Goal: Task Accomplishment & Management: Manage account settings

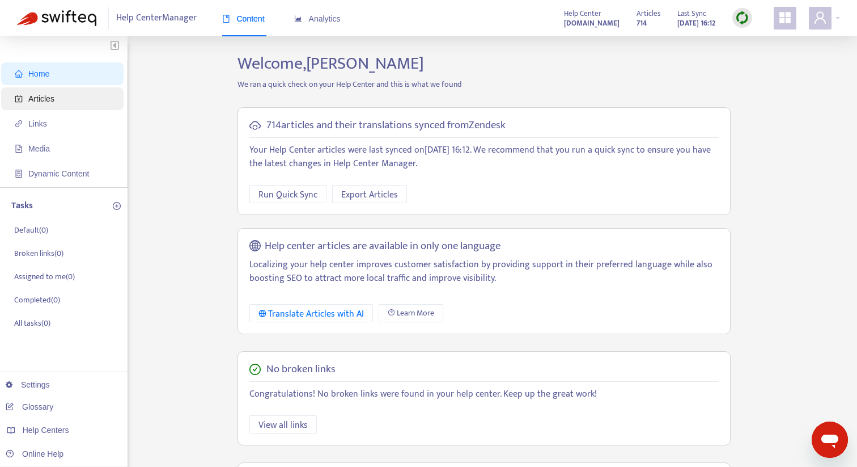
click at [40, 93] on span "Articles" at bounding box center [65, 98] width 100 height 23
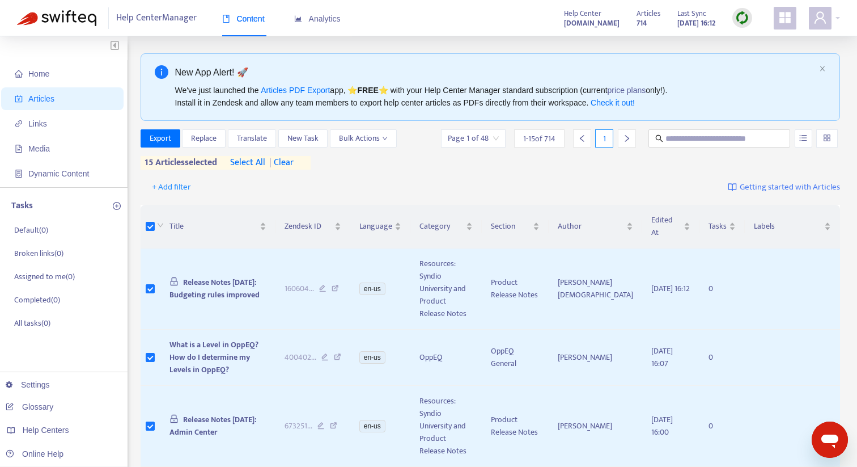
click at [153, 226] on th at bounding box center [151, 227] width 20 height 44
click at [153, 226] on label at bounding box center [150, 226] width 9 height 12
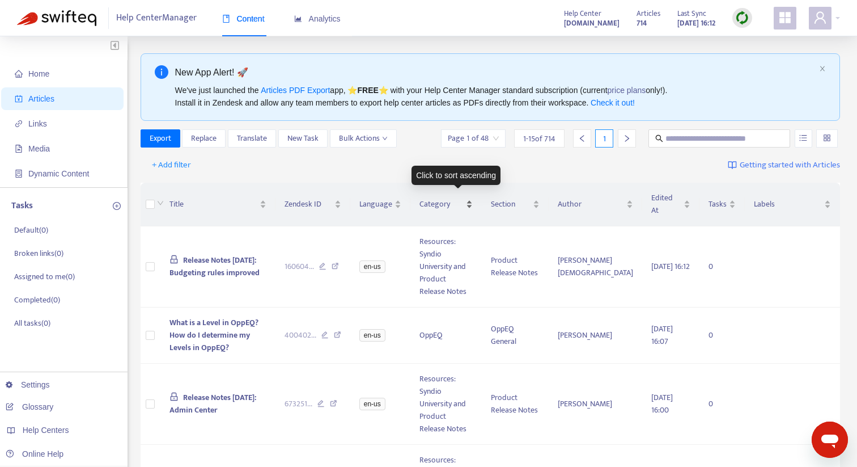
click at [455, 203] on span "Category" at bounding box center [442, 204] width 44 height 12
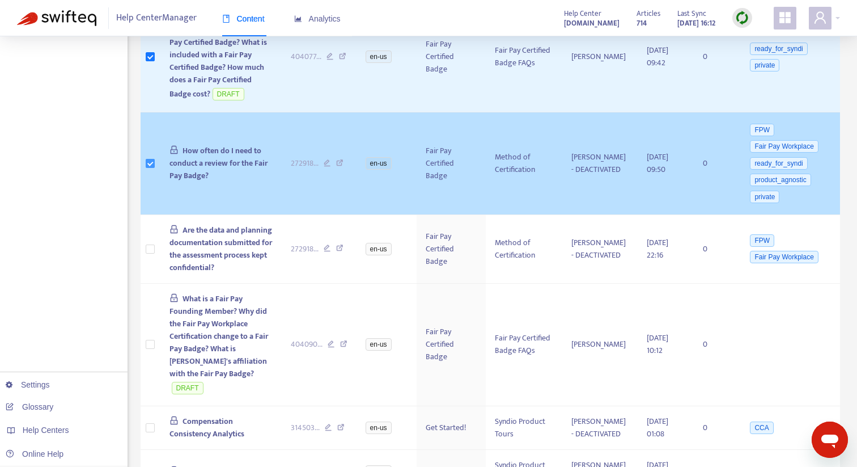
scroll to position [372, 0]
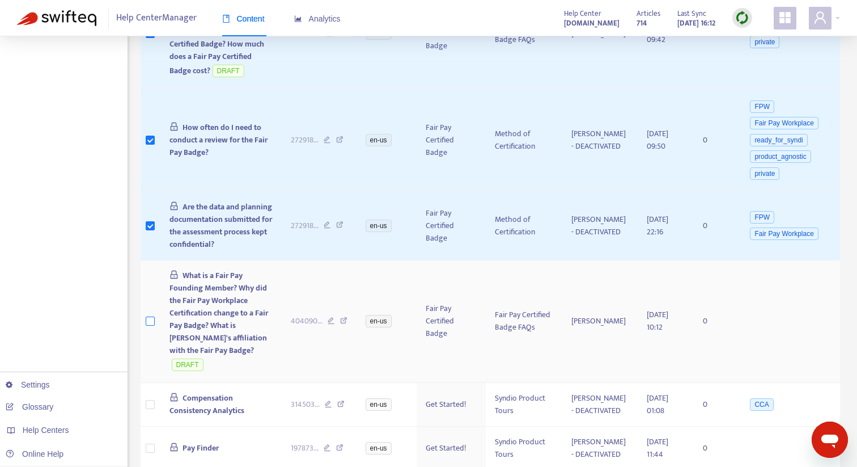
click at [152, 319] on label at bounding box center [150, 321] width 9 height 12
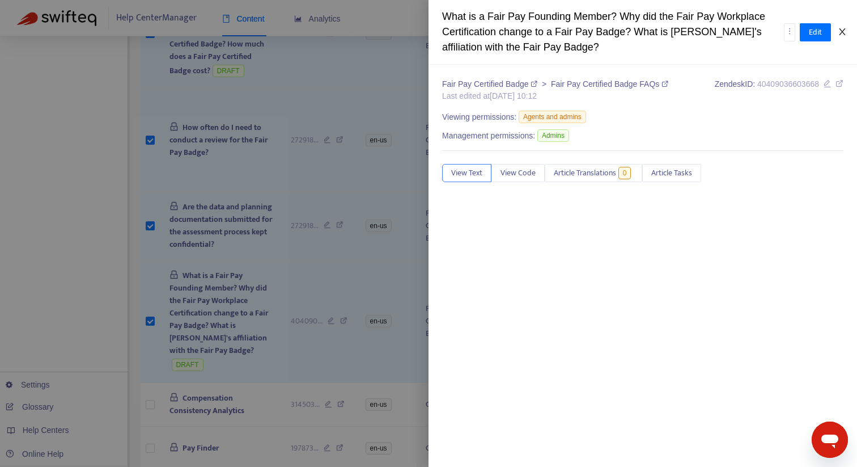
click at [844, 32] on icon "close" at bounding box center [842, 31] width 9 height 9
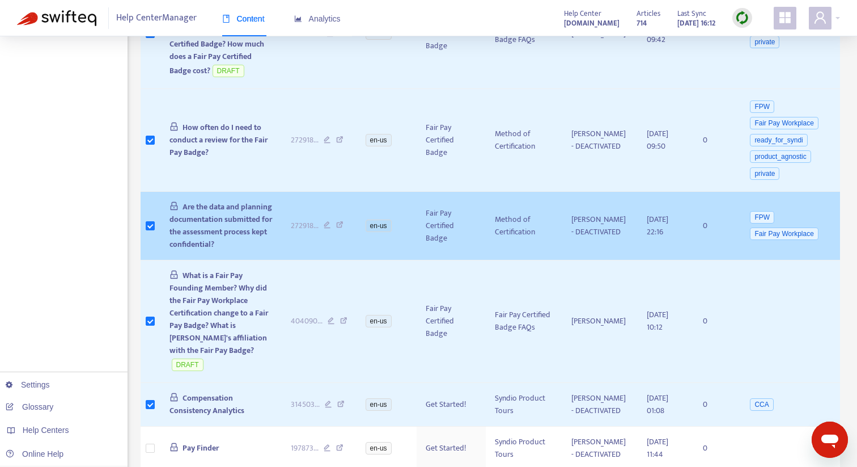
scroll to position [0, 0]
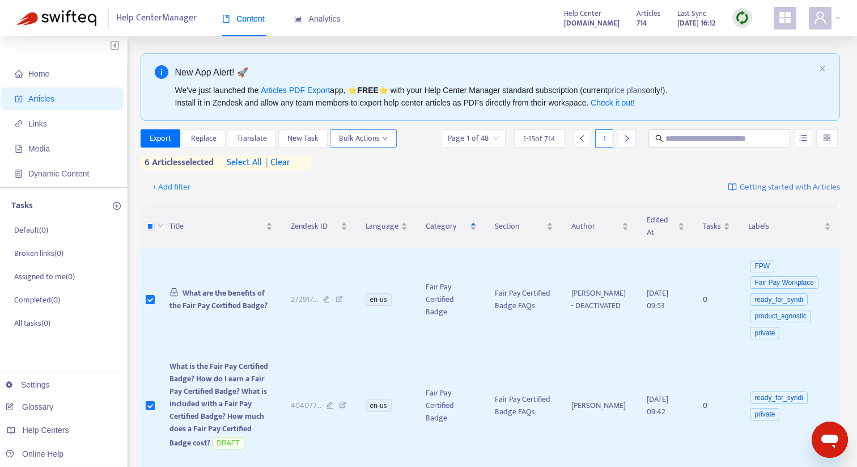
click at [383, 134] on span "Bulk Actions" at bounding box center [363, 138] width 49 height 12
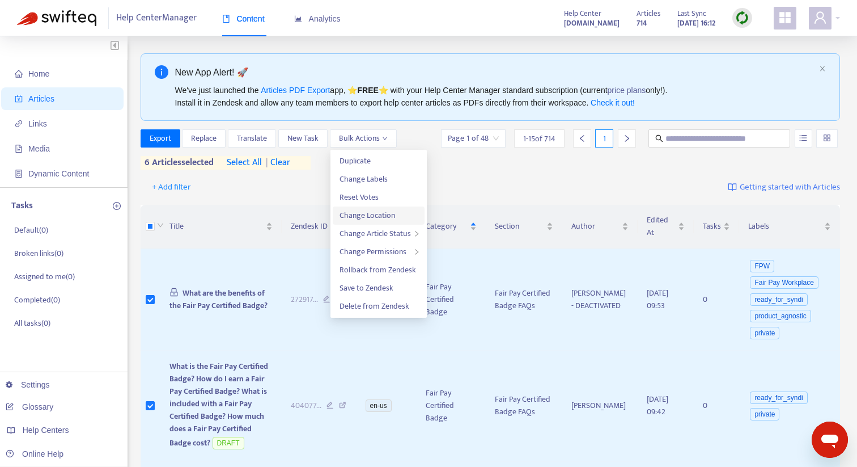
click at [396, 215] on span "Change Location" at bounding box center [379, 215] width 78 height 12
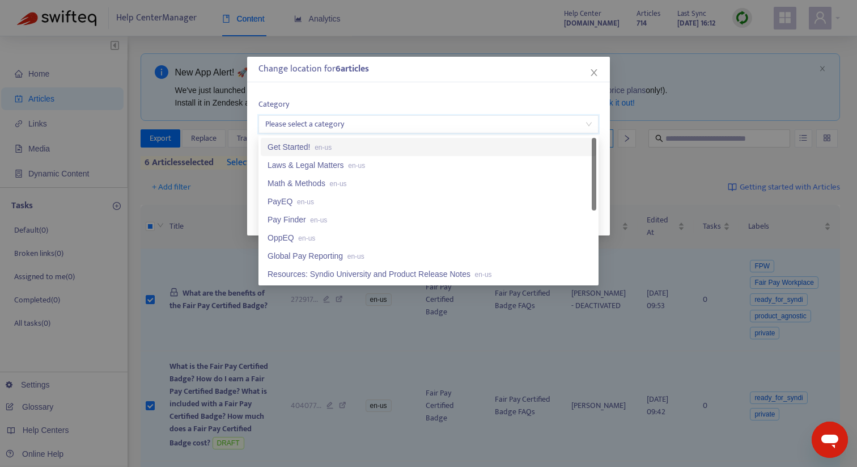
click at [333, 121] on input "search" at bounding box center [428, 124] width 327 height 17
click at [340, 98] on label "Category" at bounding box center [429, 104] width 340 height 12
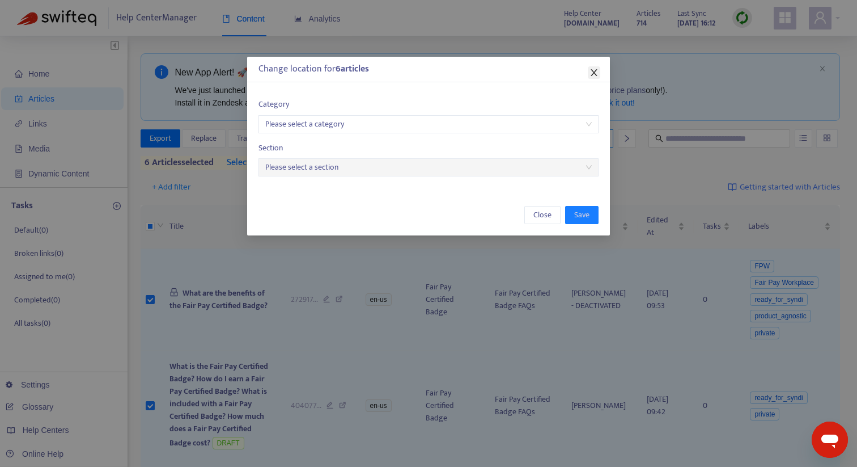
click at [593, 71] on icon "close" at bounding box center [594, 72] width 6 height 7
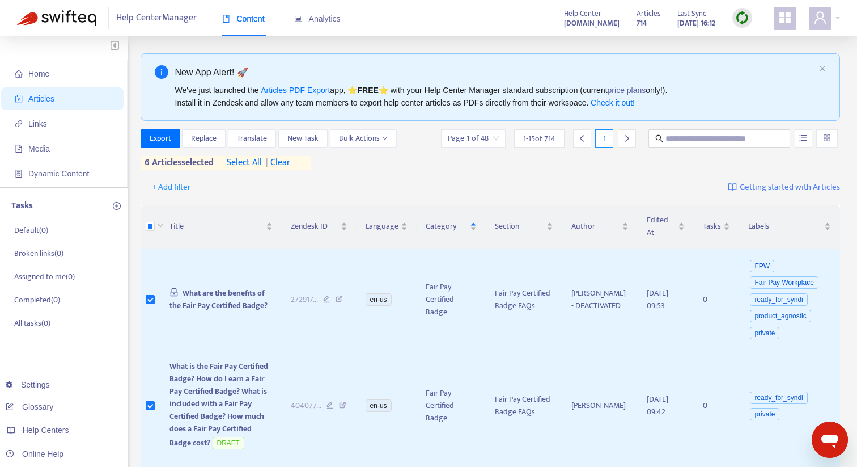
click at [444, 166] on div "Export Replace Translate New Task Bulk Actions Page 1 of 48 1 - 15 of 714 1 6 a…" at bounding box center [491, 149] width 700 height 40
click at [406, 173] on div "Export Replace Translate New Task Bulk Actions Page 1 of 48 1 - 15 of 714 1 6 a…" at bounding box center [491, 151] width 700 height 45
click at [82, 100] on span "Articles" at bounding box center [65, 98] width 100 height 23
